Goal: Transaction & Acquisition: Purchase product/service

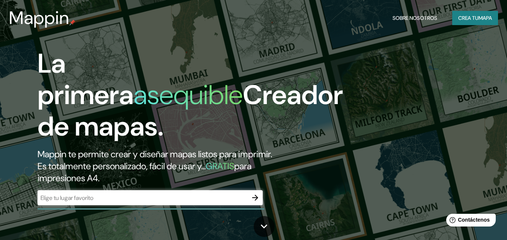
click at [127, 203] on div "​" at bounding box center [150, 198] width 225 height 15
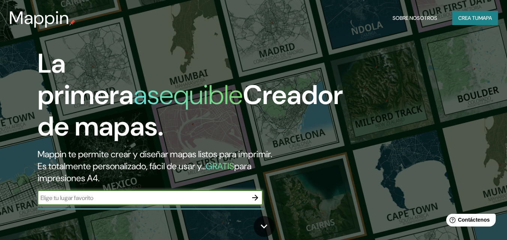
click at [128, 201] on input "text" at bounding box center [143, 198] width 210 height 9
type input "[GEOGRAPHIC_DATA], [GEOGRAPHIC_DATA]"
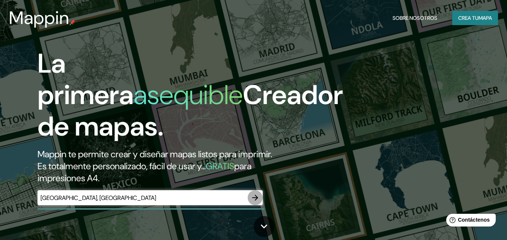
click at [252, 199] on icon "button" at bounding box center [255, 198] width 9 height 9
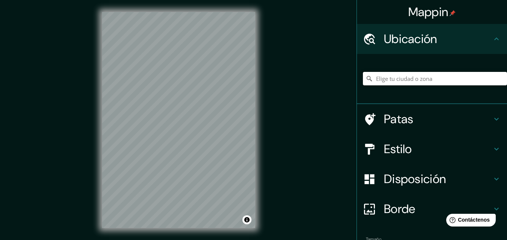
click at [411, 80] on input "Elige tu ciudad o zona" at bounding box center [435, 79] width 144 height 14
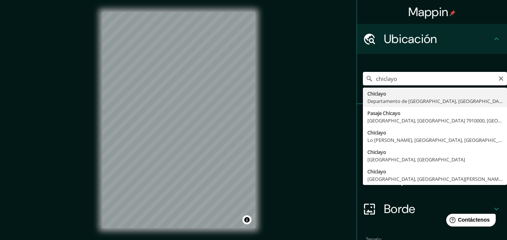
type input "Chiclayo, Departamento de [GEOGRAPHIC_DATA], [GEOGRAPHIC_DATA]"
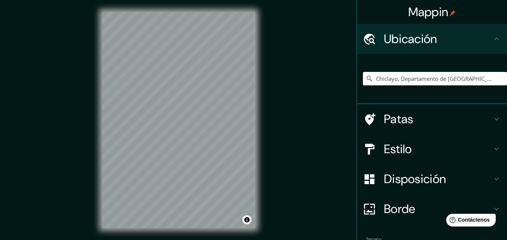
click at [401, 147] on font "Estilo" at bounding box center [398, 149] width 28 height 16
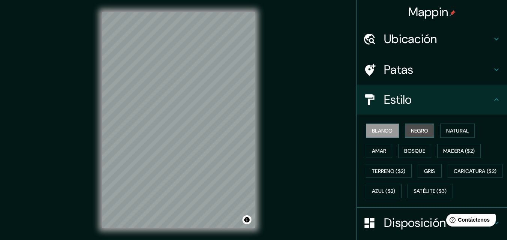
click at [424, 132] on font "Negro" at bounding box center [420, 131] width 18 height 7
click at [205, 117] on div at bounding box center [206, 115] width 6 height 6
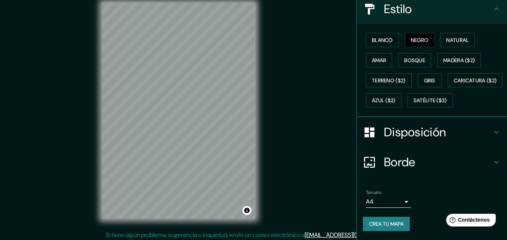
scroll to position [12, 0]
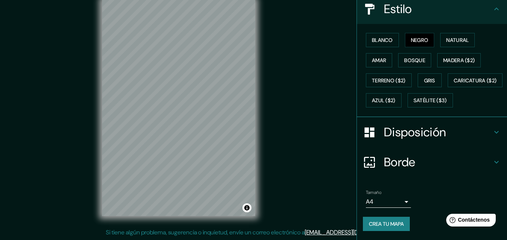
click at [384, 224] on font "Crea tu mapa" at bounding box center [386, 224] width 35 height 7
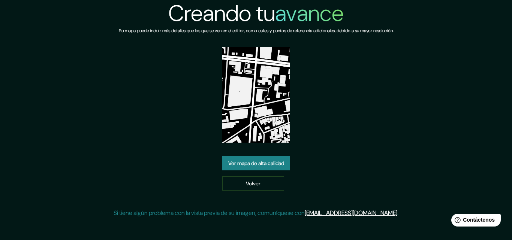
click at [272, 168] on font "Ver mapa de alta calidad" at bounding box center [256, 164] width 56 height 10
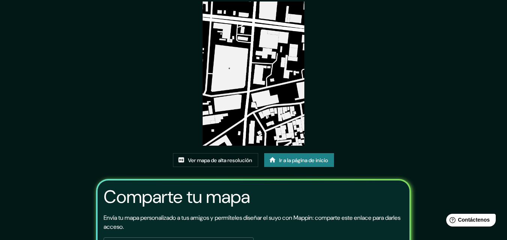
scroll to position [75, 0]
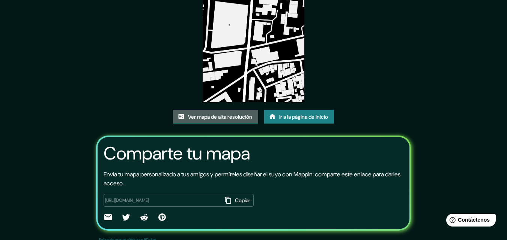
click at [231, 119] on font "Ver mapa de alta resolución" at bounding box center [220, 117] width 64 height 7
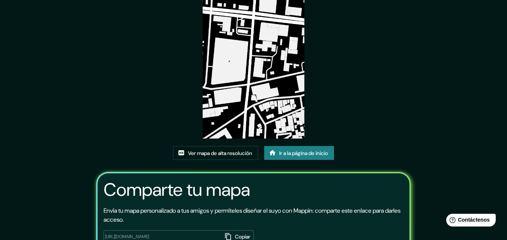
scroll to position [0, 0]
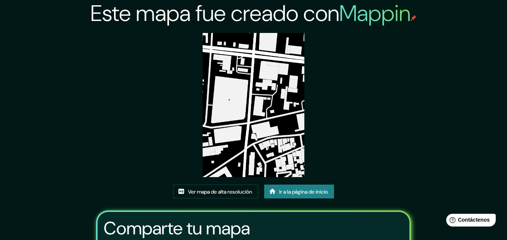
click at [313, 195] on font "Ir a la página de inicio" at bounding box center [303, 192] width 49 height 7
